Goal: Task Accomplishment & Management: Use online tool/utility

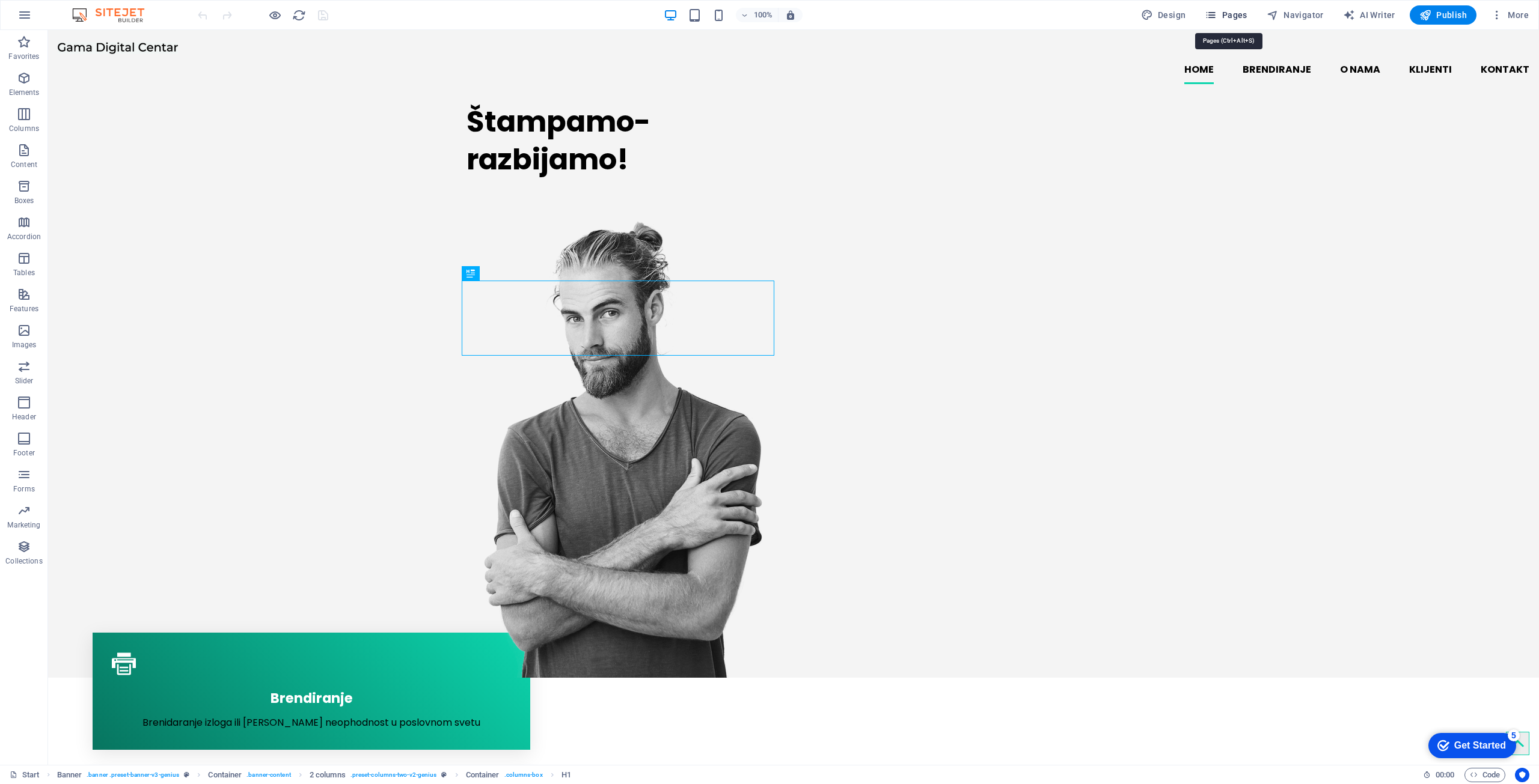
click at [1235, 16] on span "Pages" at bounding box center [1225, 15] width 42 height 12
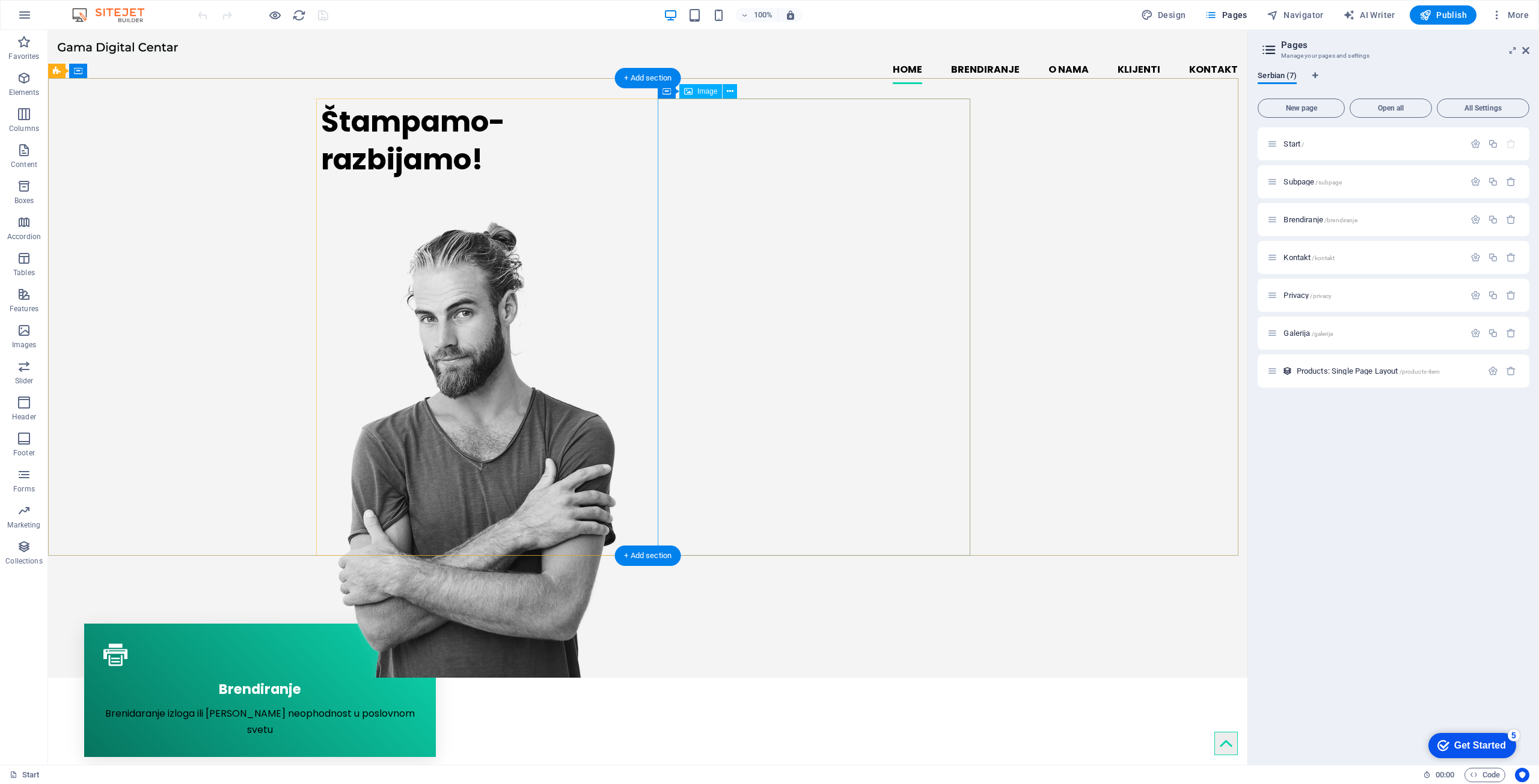
click at [634, 301] on figure at bounding box center [477, 449] width 312 height 457
select select "px"
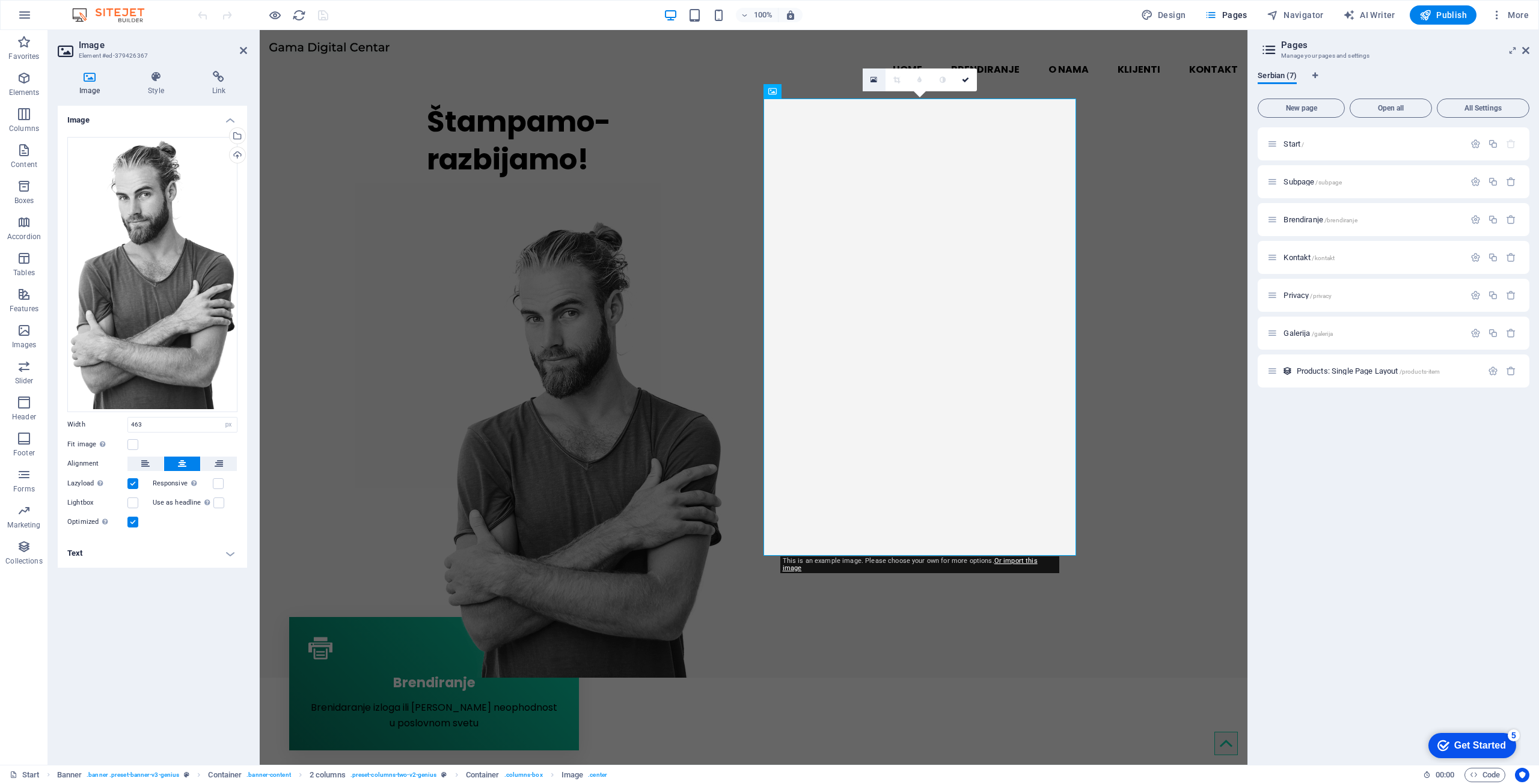
click at [870, 77] on link at bounding box center [874, 80] width 23 height 23
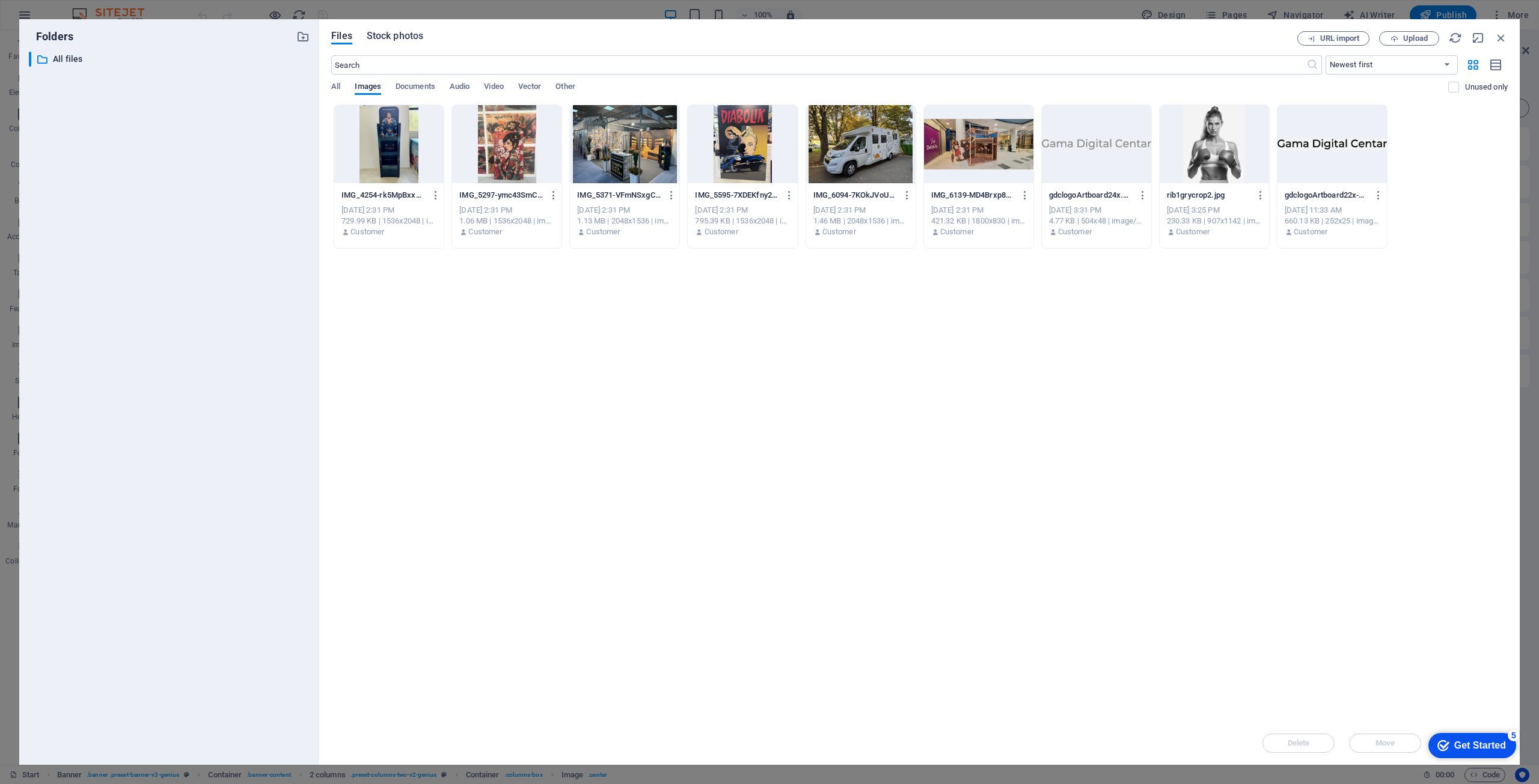
click at [391, 39] on span "Stock photos" at bounding box center [394, 36] width 56 height 14
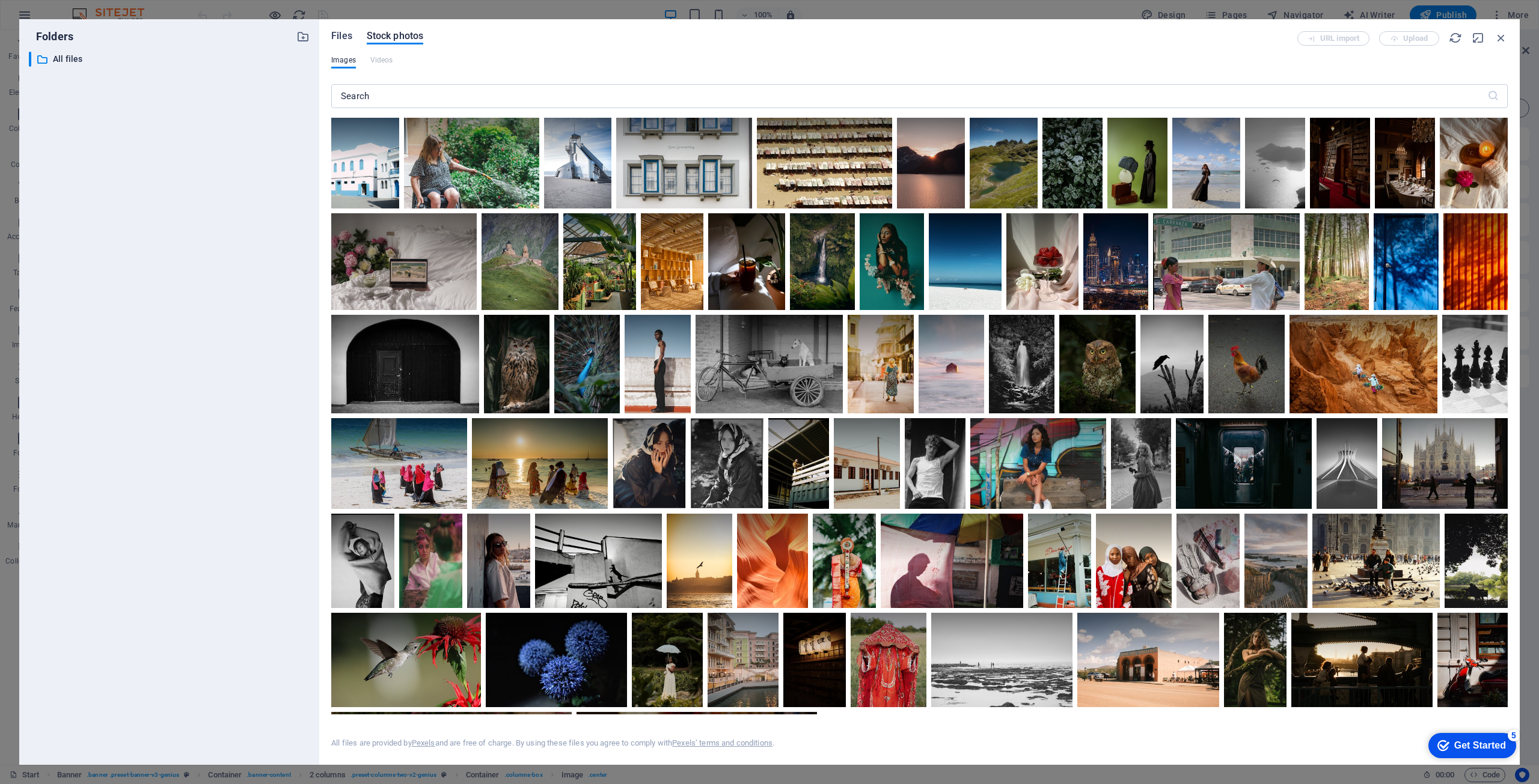
click at [342, 42] on span "Files" at bounding box center [342, 36] width 21 height 14
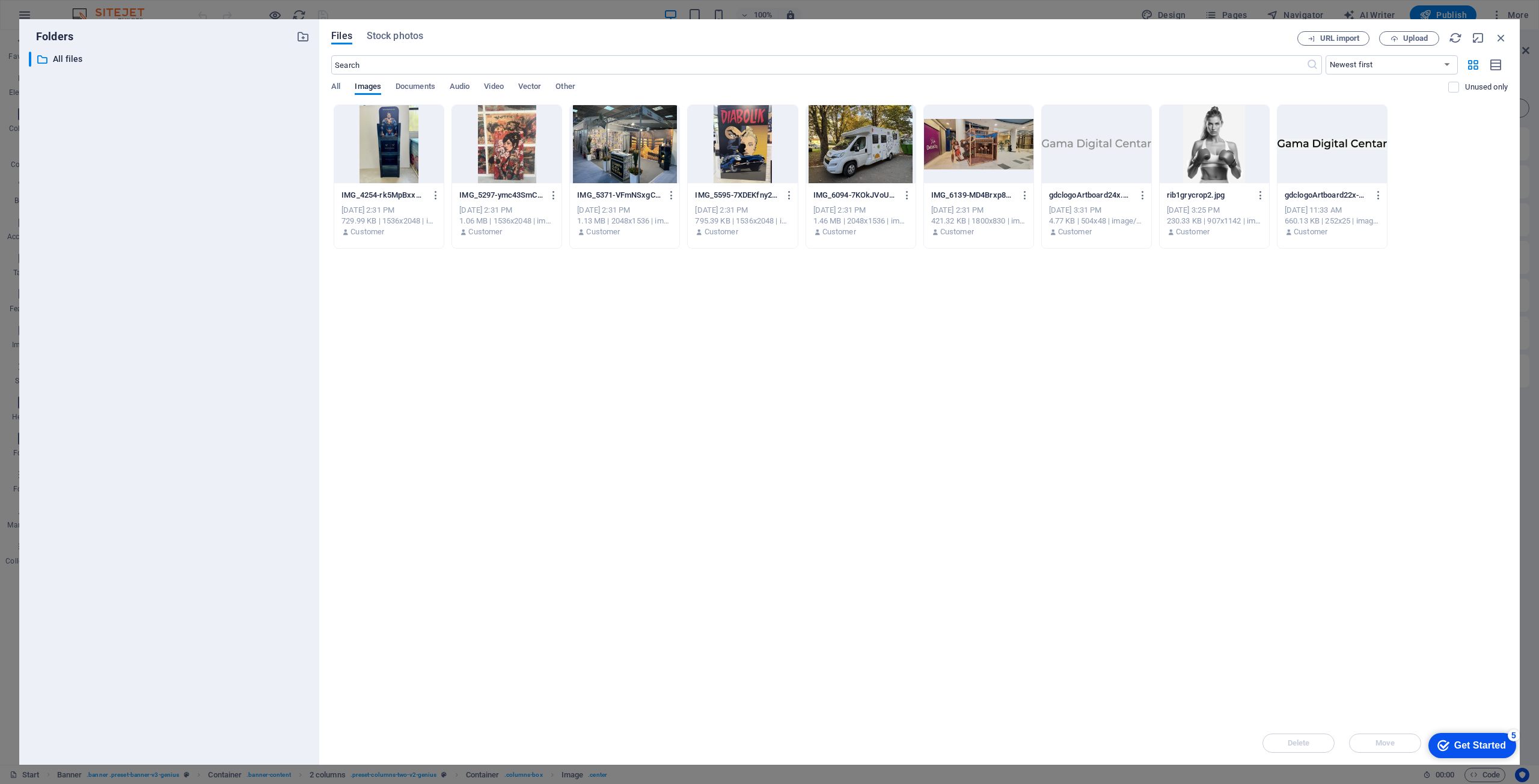
click at [1489, 38] on div "URL import Upload" at bounding box center [1402, 38] width 210 height 14
click at [1503, 35] on icon "button" at bounding box center [1501, 37] width 13 height 13
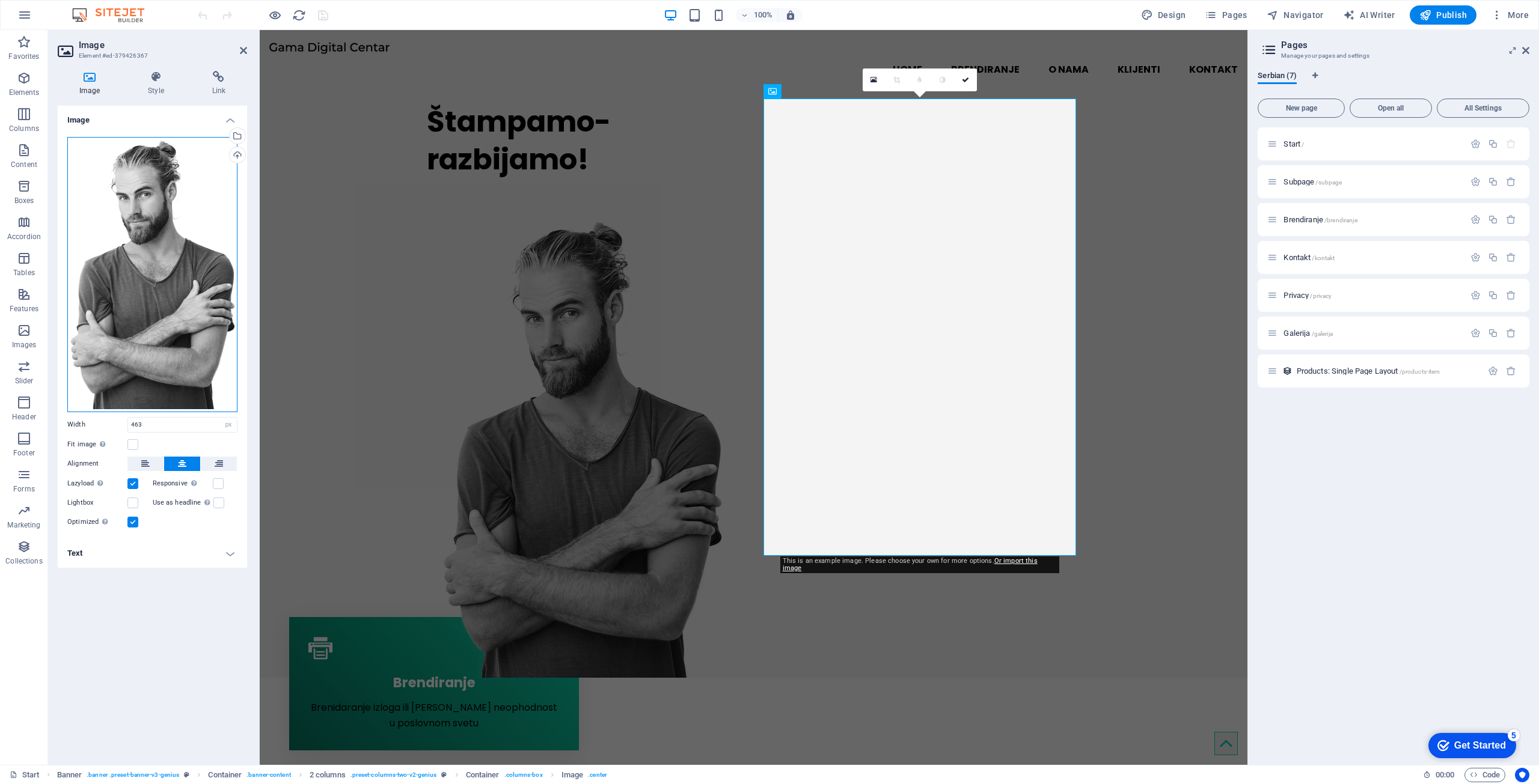
click at [174, 238] on div "Drag files here, click to choose files or select files from Files or our free s…" at bounding box center [152, 274] width 170 height 275
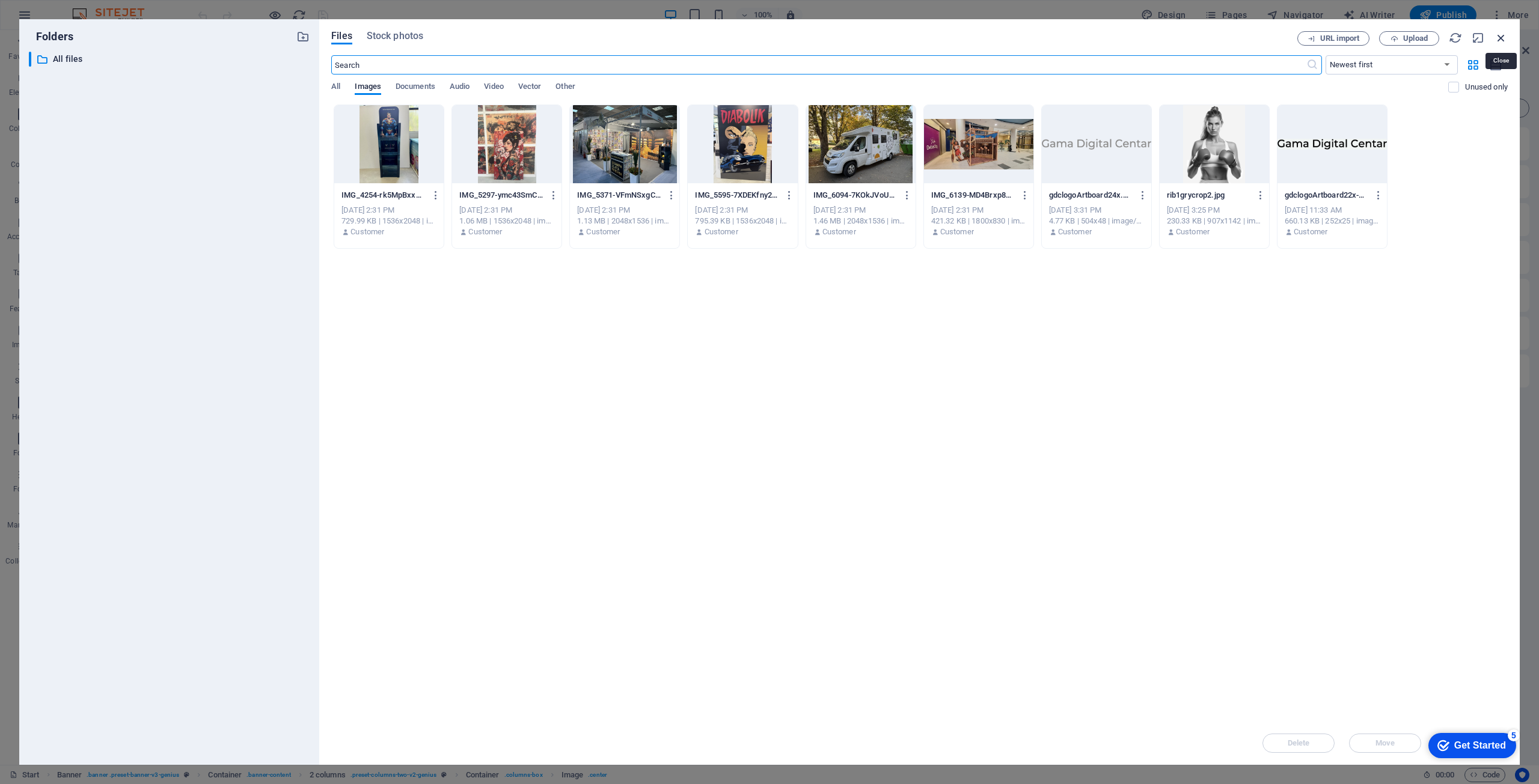
click at [1504, 40] on icon "button" at bounding box center [1501, 37] width 13 height 13
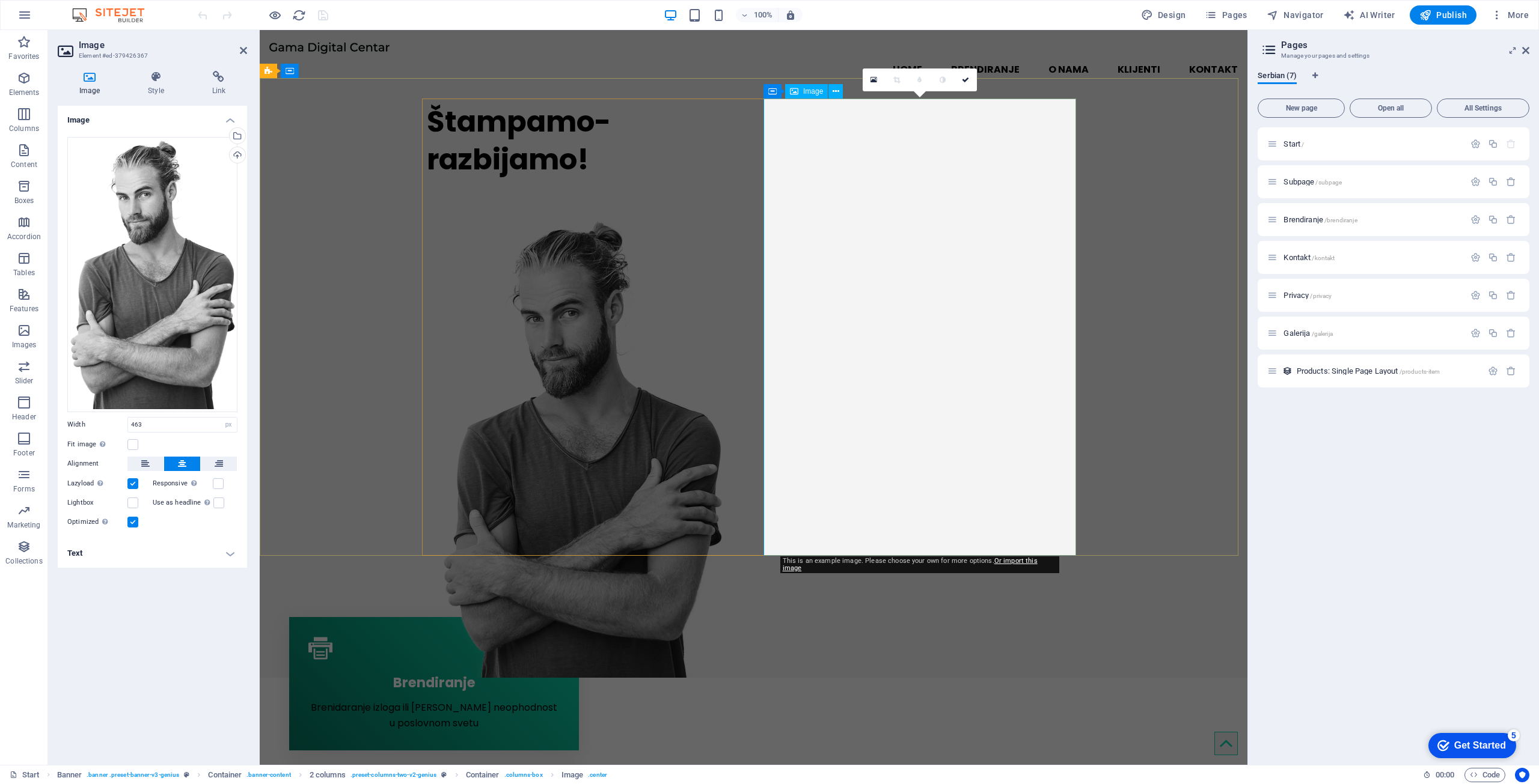
click at [740, 264] on figure at bounding box center [583, 449] width 312 height 457
click at [144, 313] on div "Drag files here, click to choose files or select files from Files or our free s…" at bounding box center [152, 274] width 170 height 275
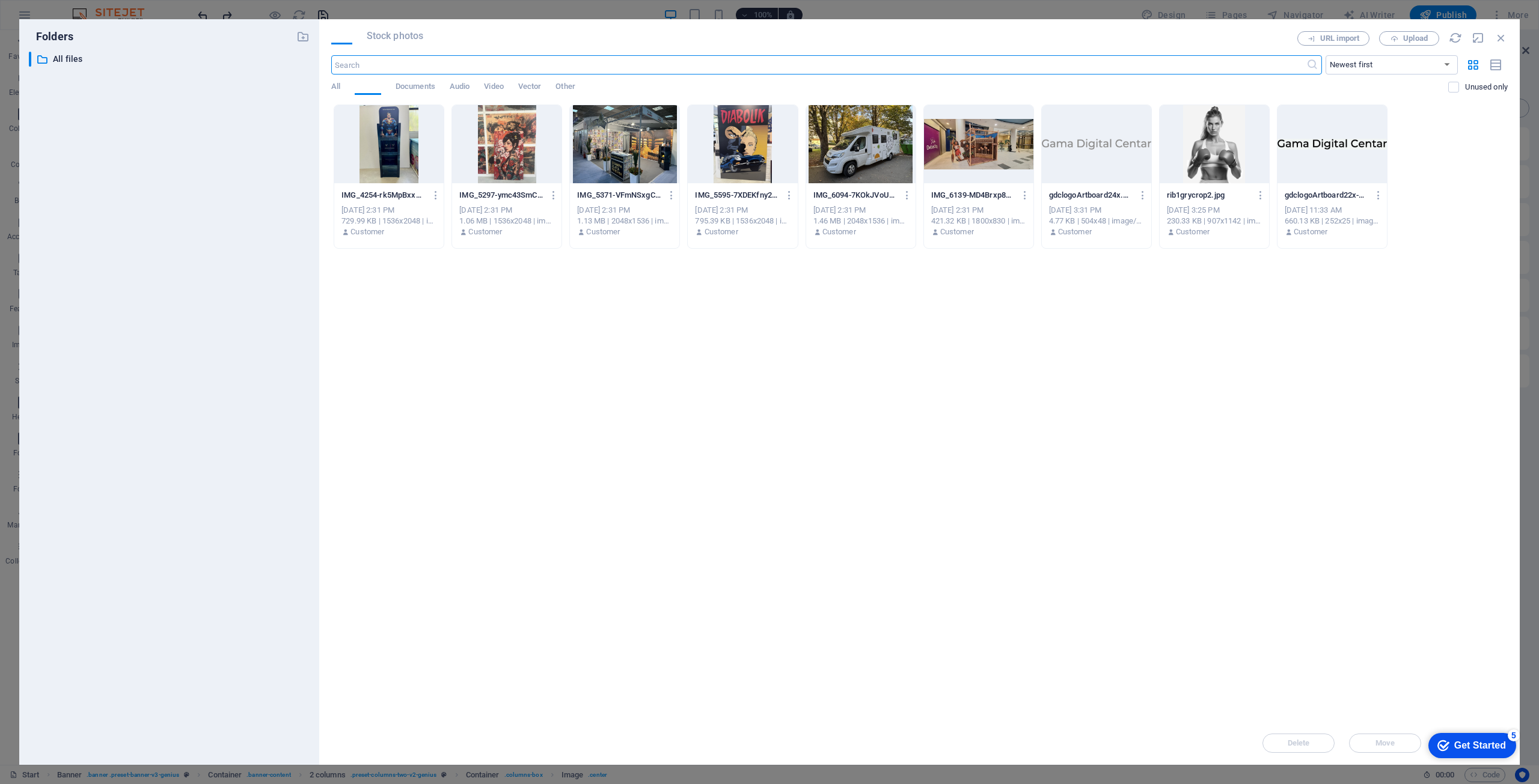
click at [144, 313] on div "​ All files All files" at bounding box center [168, 403] width 280 height 704
click at [1507, 42] on icon "button" at bounding box center [1501, 37] width 13 height 13
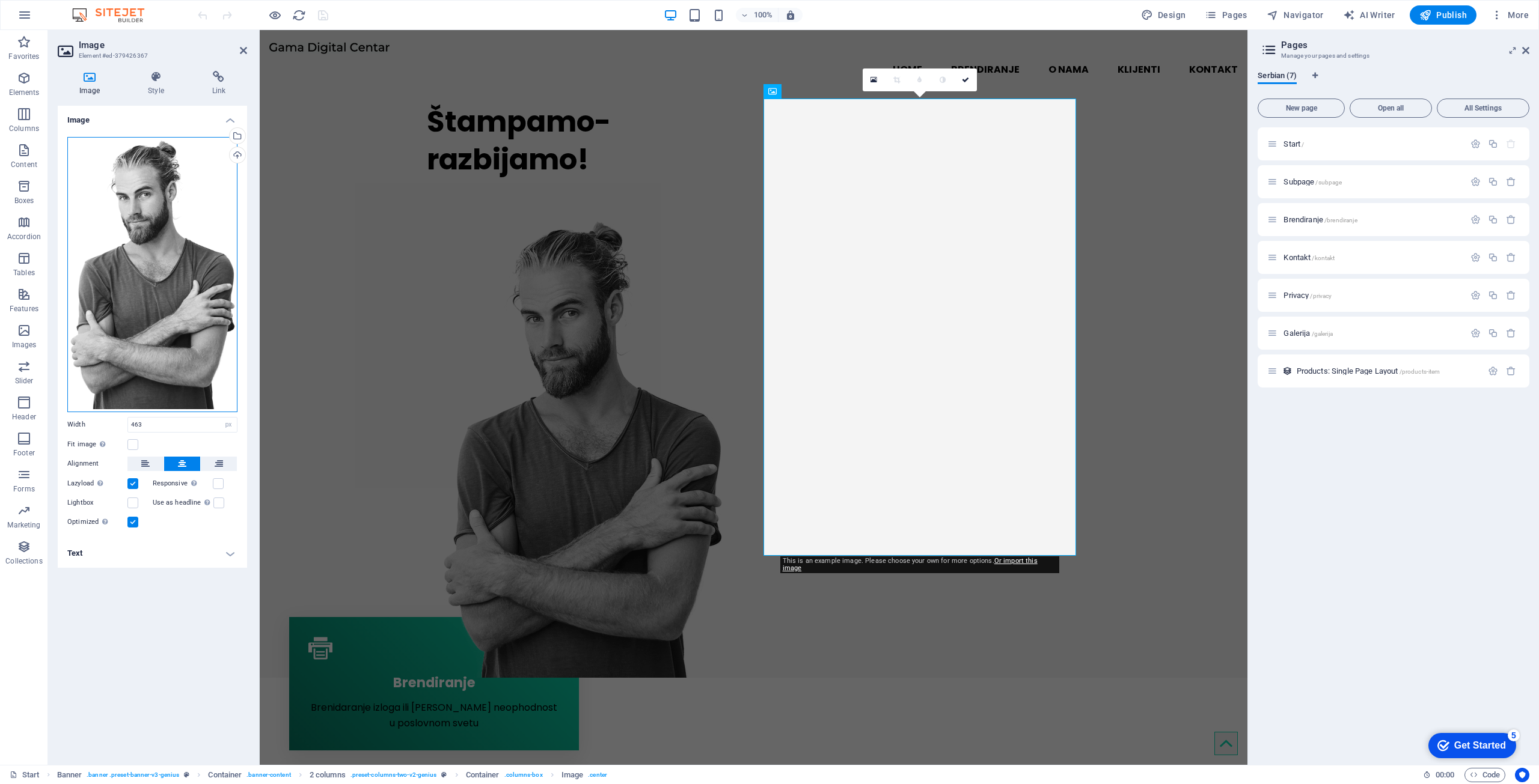
click at [136, 260] on div "Drag files here, click to choose files or select files from Files or our free s…" at bounding box center [152, 274] width 170 height 275
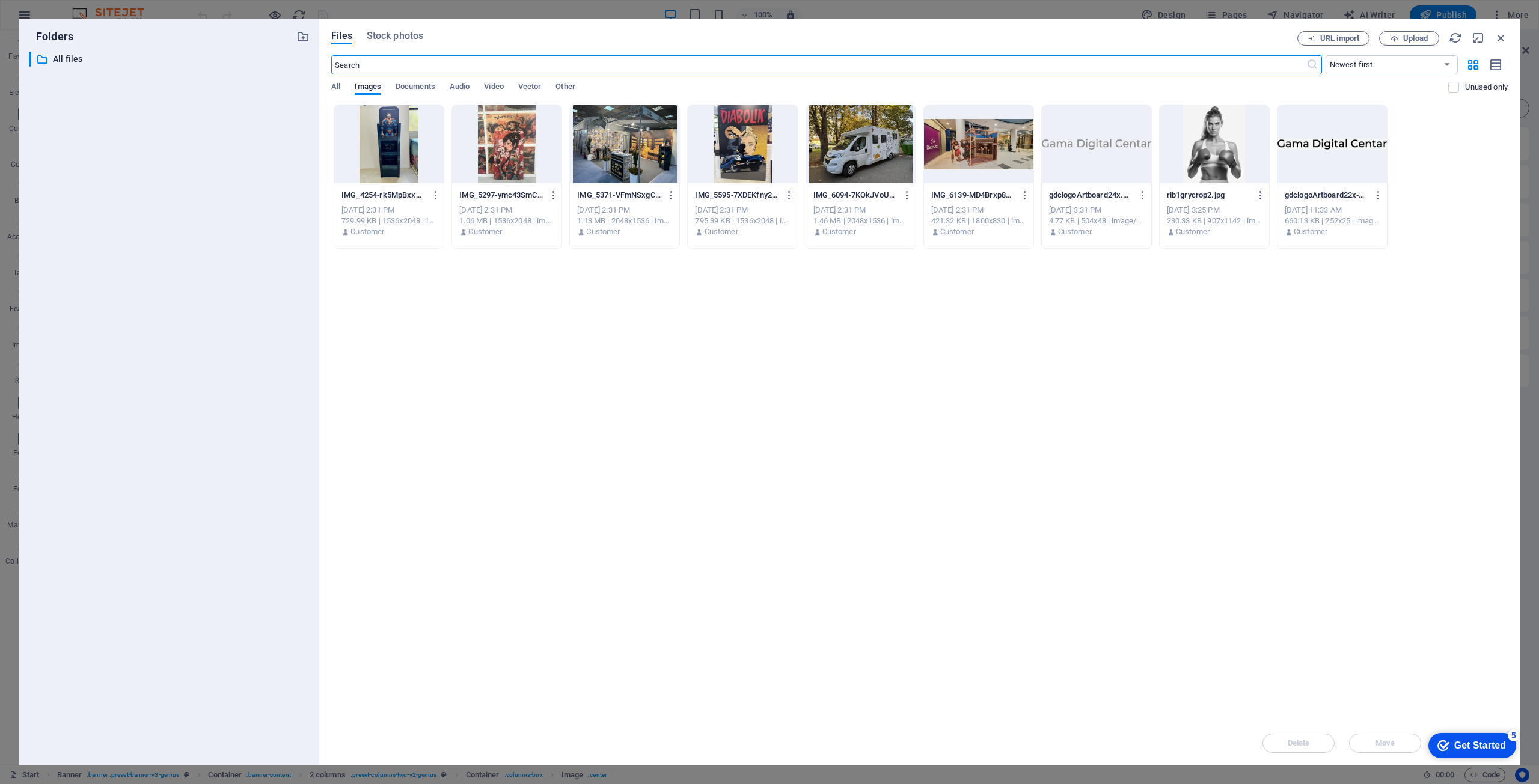
click at [1511, 39] on div "Files Stock photos URL import Upload ​ Newest first Oldest first Name (A-Z) Nam…" at bounding box center [919, 392] width 1201 height 746
click at [1499, 44] on icon "button" at bounding box center [1501, 37] width 13 height 13
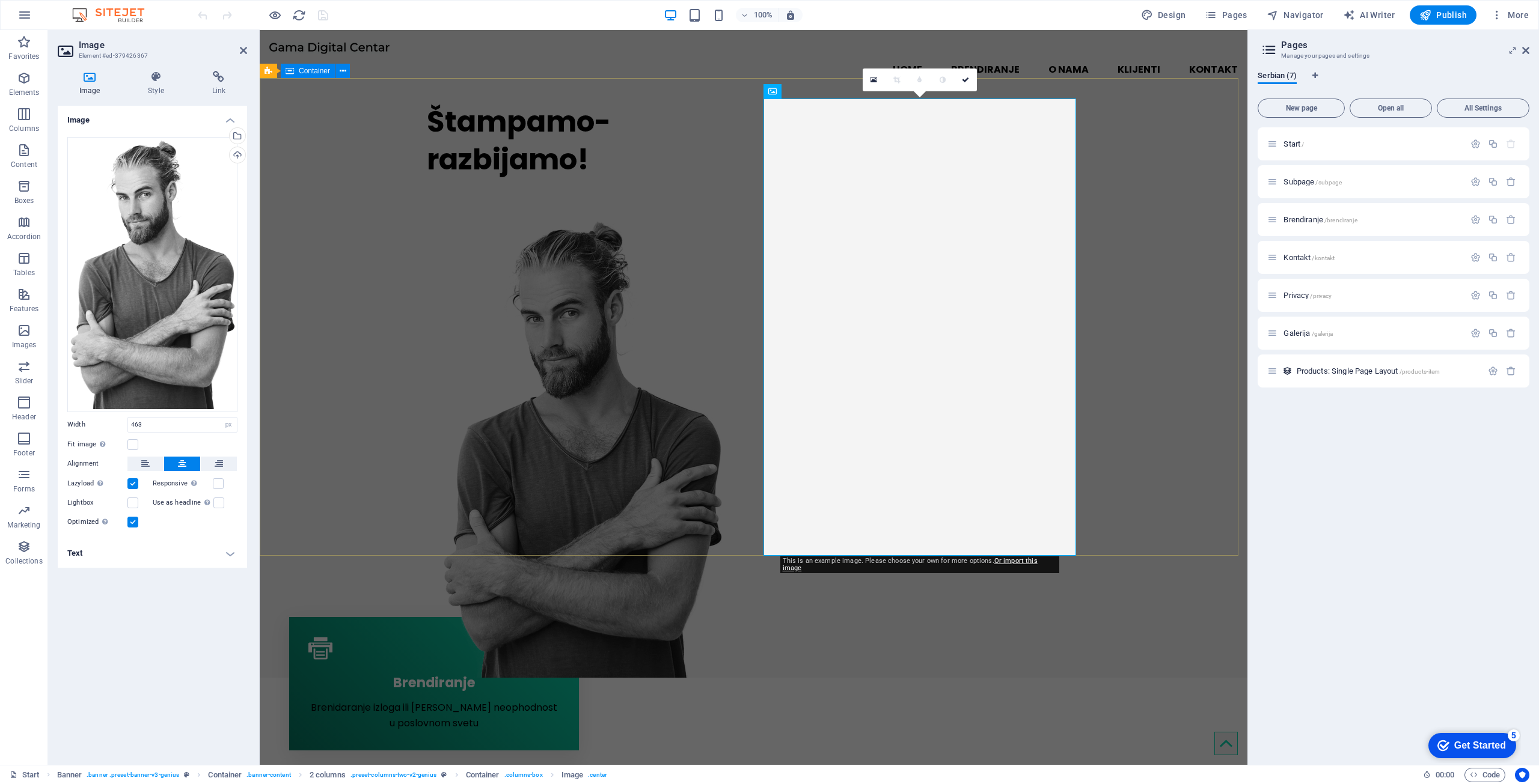
click at [660, 97] on div "Štampamo-razbijamo!" at bounding box center [754, 385] width 988 height 584
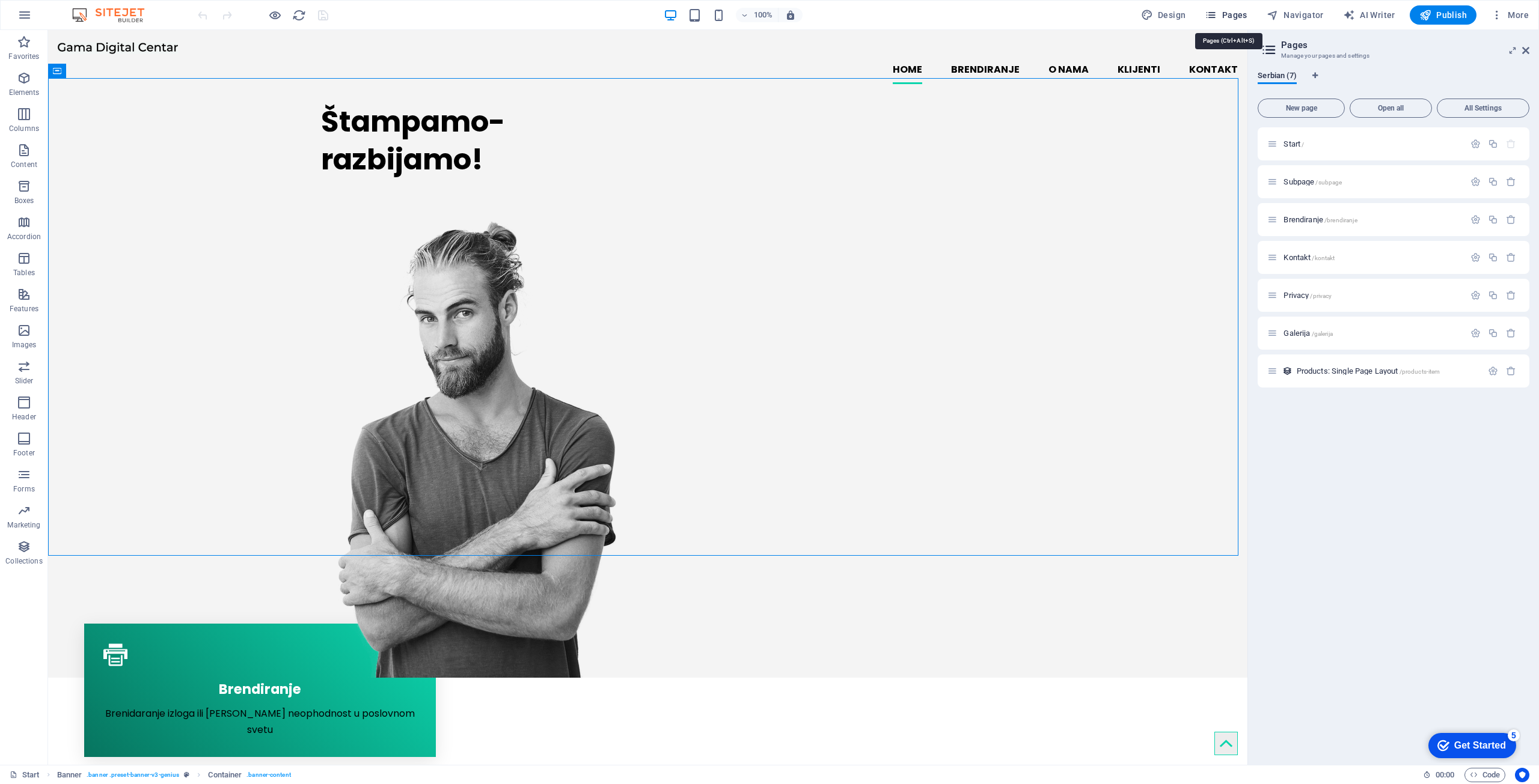
click at [1234, 18] on span "Pages" at bounding box center [1225, 15] width 42 height 12
click at [24, 20] on icon "button" at bounding box center [25, 15] width 14 height 14
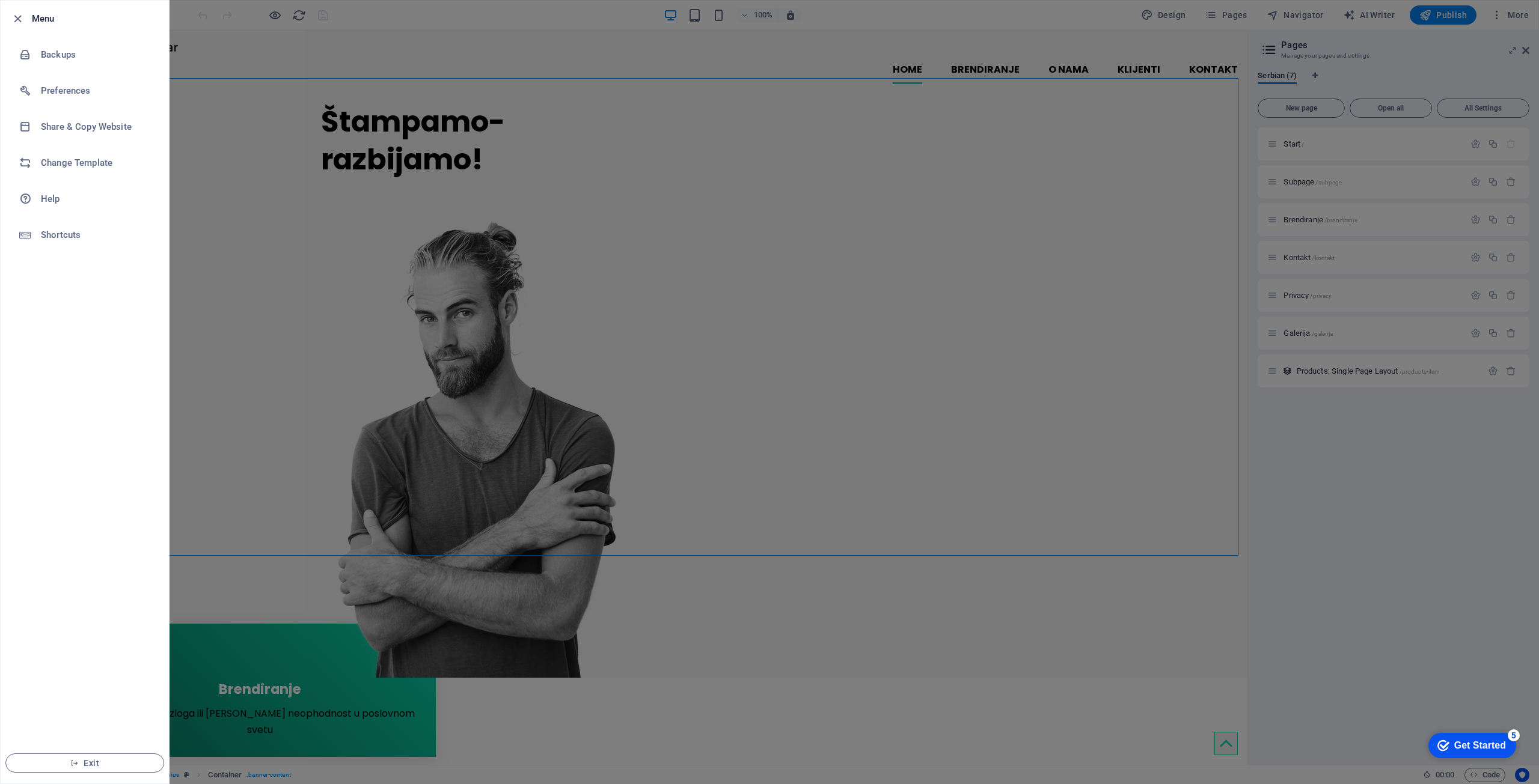
click at [411, 55] on div at bounding box center [769, 392] width 1539 height 784
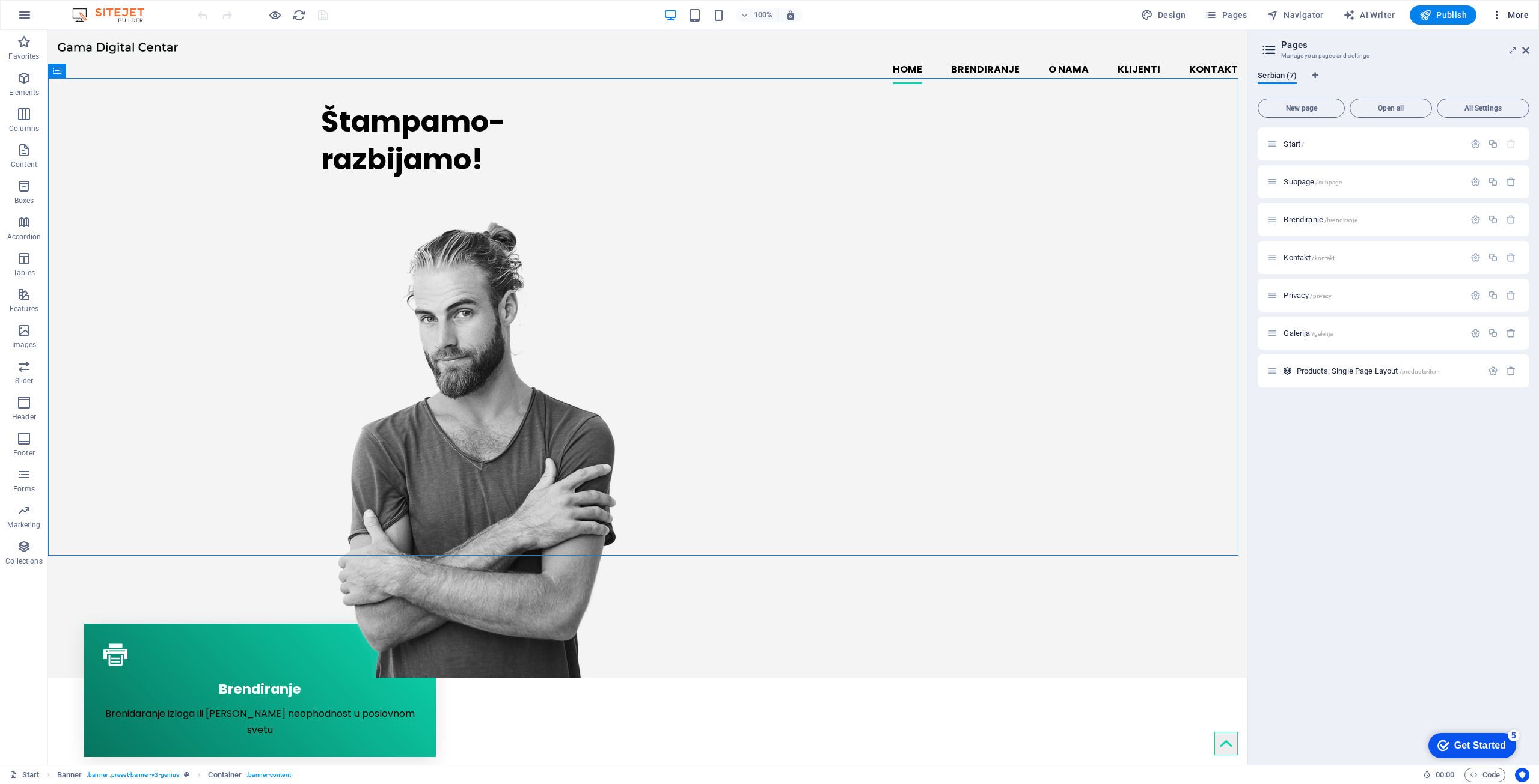
click at [1512, 18] on span "More" at bounding box center [1510, 15] width 38 height 12
click at [1481, 193] on h6 "Files & Stock Photos" at bounding box center [1485, 190] width 71 height 14
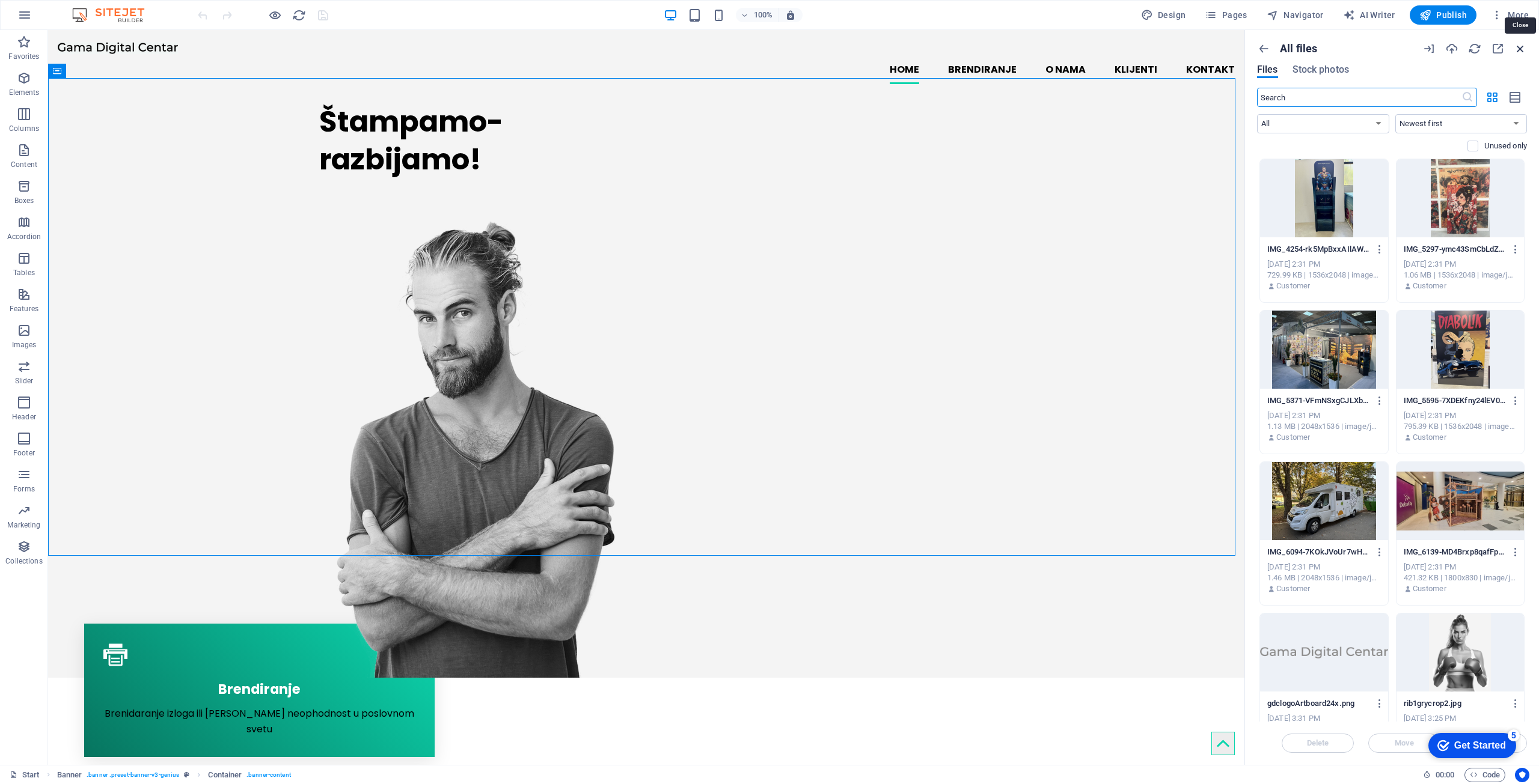
click at [1519, 44] on icon "button" at bounding box center [1520, 48] width 13 height 13
